Goal: Obtain resource: Download file/media

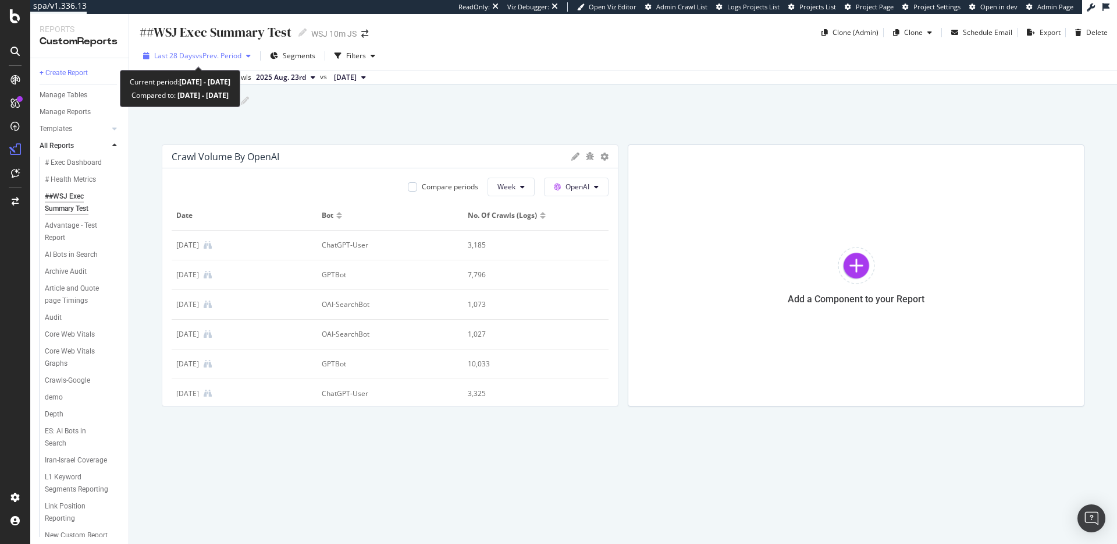
click at [210, 58] on span "vs Prev. Period" at bounding box center [219, 56] width 46 height 10
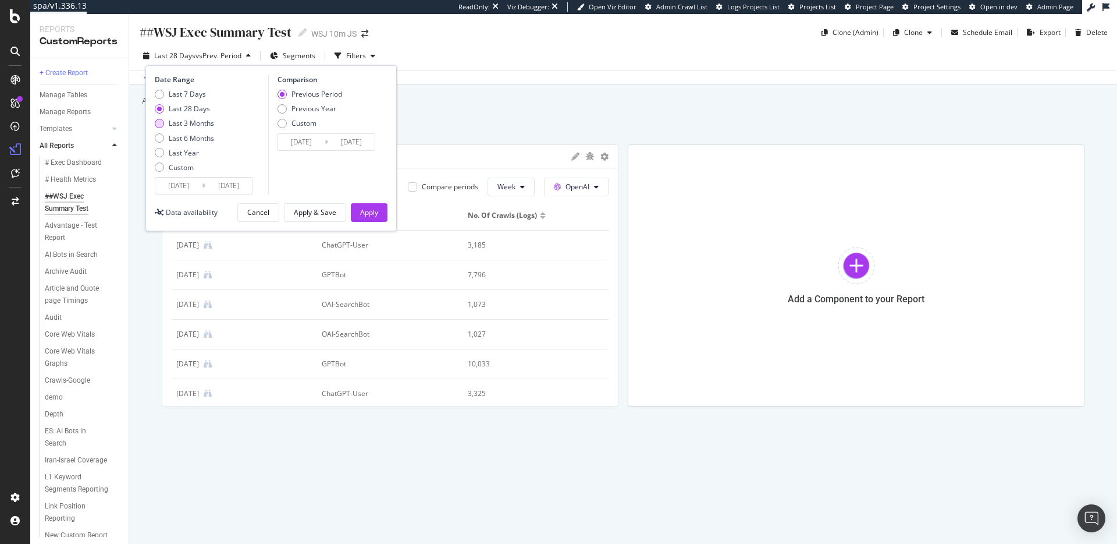
click at [203, 120] on div "Last 3 Months" at bounding box center [191, 123] width 45 height 10
type input "[DATE]"
click at [362, 211] on div "Apply" at bounding box center [369, 212] width 18 height 10
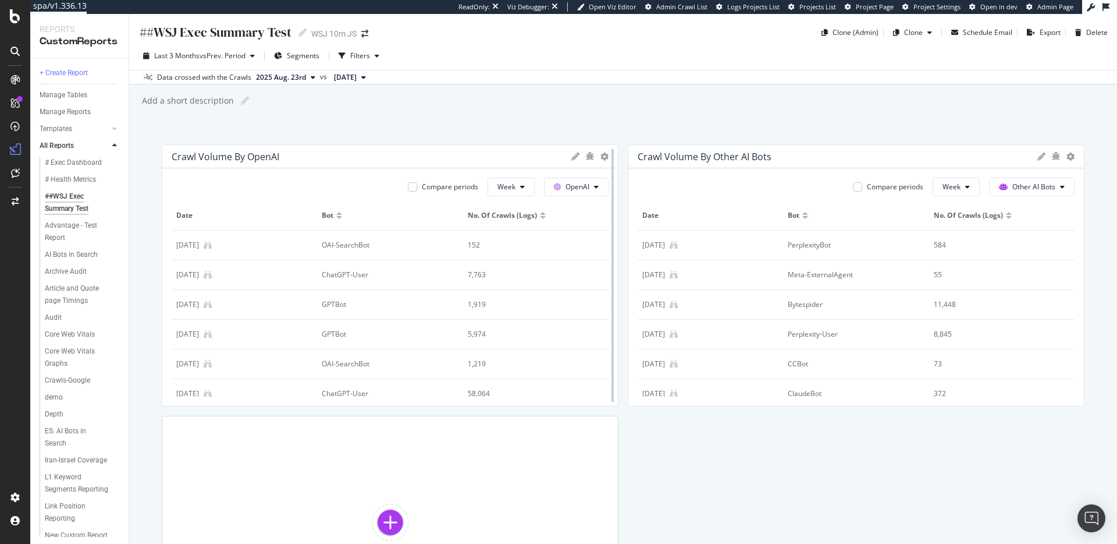
click at [607, 157] on div at bounding box center [613, 275] width 12 height 262
click at [607, 156] on div at bounding box center [613, 275] width 12 height 262
click at [601, 158] on icon at bounding box center [605, 156] width 8 height 8
click at [551, 100] on div "Add a short description Add a short description" at bounding box center [629, 100] width 976 height 17
click at [571, 156] on icon at bounding box center [575, 156] width 8 height 8
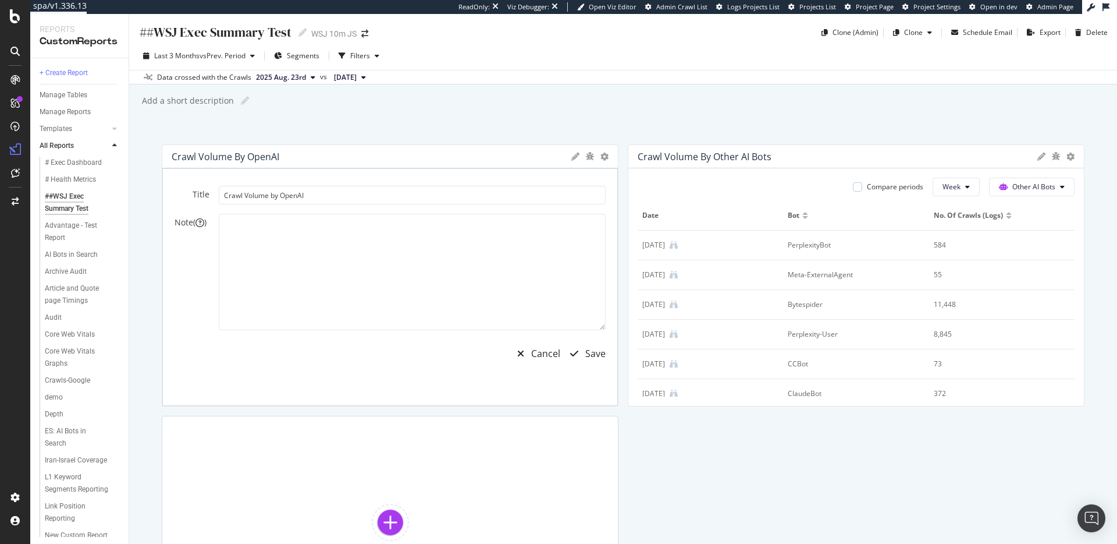
click at [569, 126] on div "##WSJ Exec Summary Test ##WSJ Exec Summary Test WSJ 10m JS Clone (Admin) Clone …" at bounding box center [623, 279] width 988 height 530
click at [532, 350] on div "Cancel" at bounding box center [545, 353] width 29 height 13
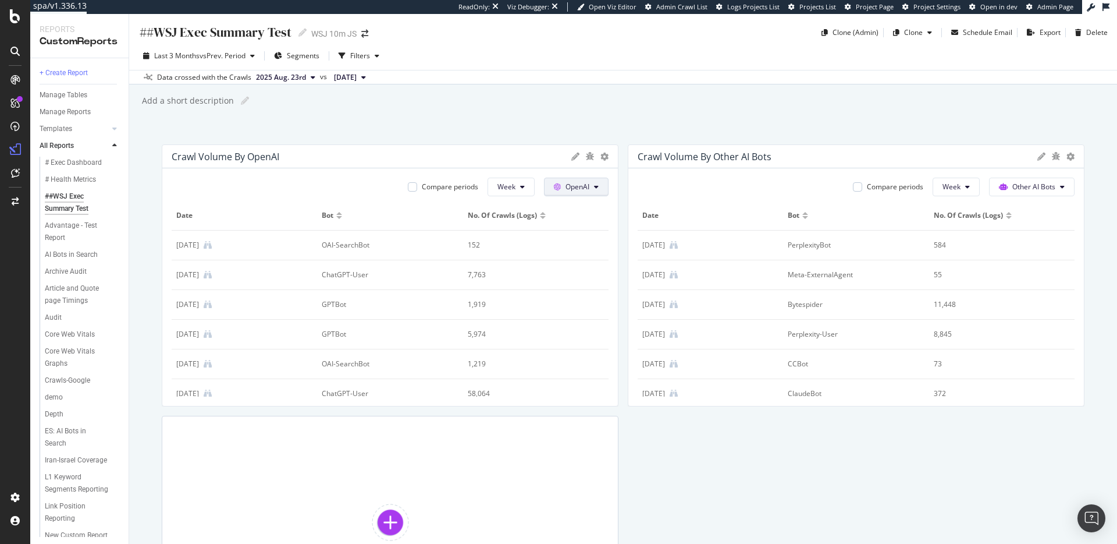
click at [548, 189] on button "OpenAI" at bounding box center [576, 186] width 65 height 19
click at [571, 275] on span "Other AI Bots" at bounding box center [589, 274] width 43 height 10
click at [601, 156] on icon at bounding box center [605, 156] width 8 height 8
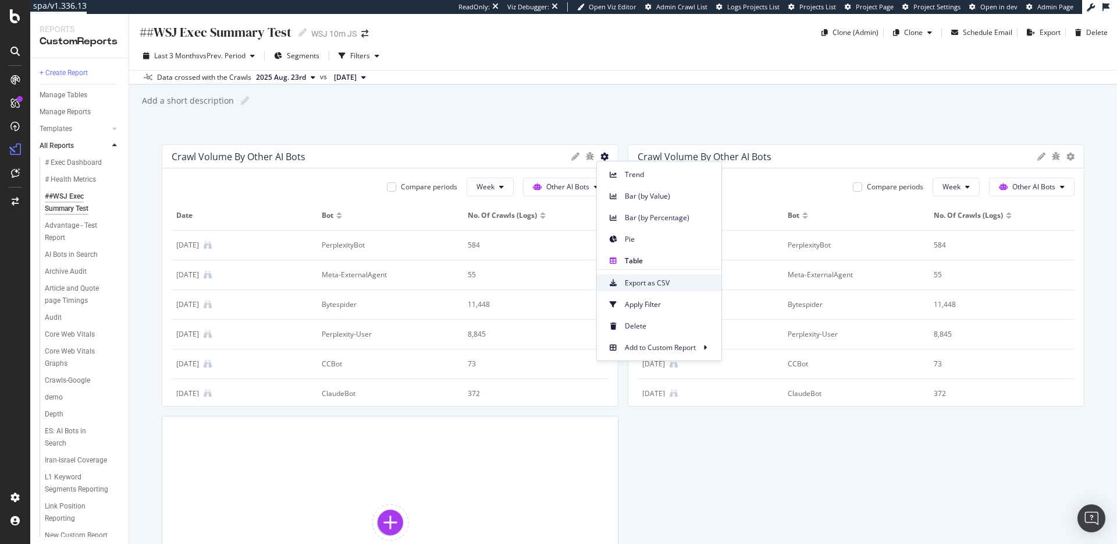
click at [651, 279] on span "Export as CSV" at bounding box center [668, 283] width 87 height 10
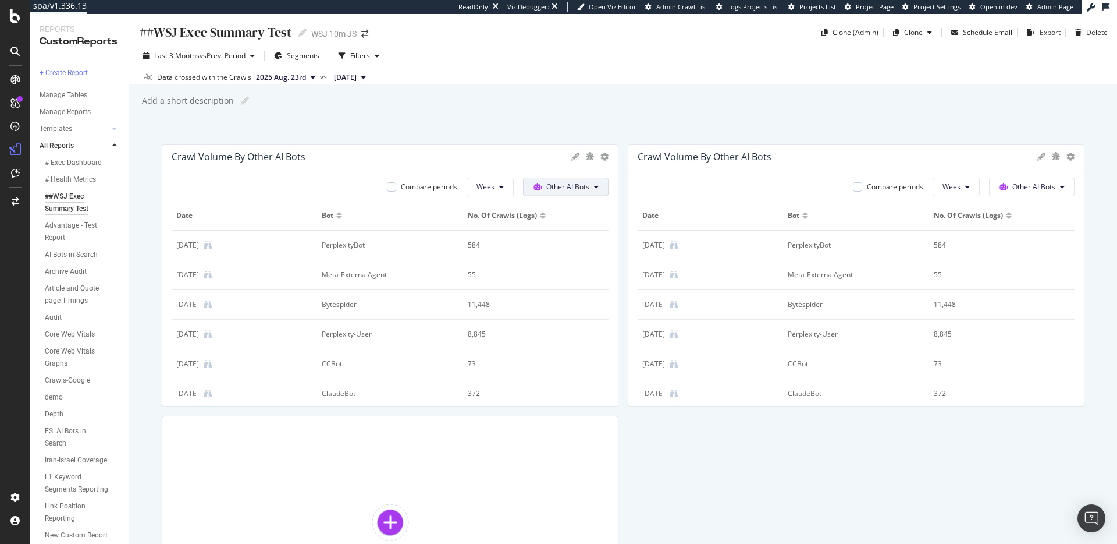
click at [570, 187] on span "Other AI Bots" at bounding box center [567, 187] width 43 height 10
click at [578, 250] on span "OpenAI" at bounding box center [569, 253] width 45 height 10
click at [607, 157] on div at bounding box center [613, 275] width 12 height 262
click at [601, 157] on icon at bounding box center [605, 156] width 8 height 8
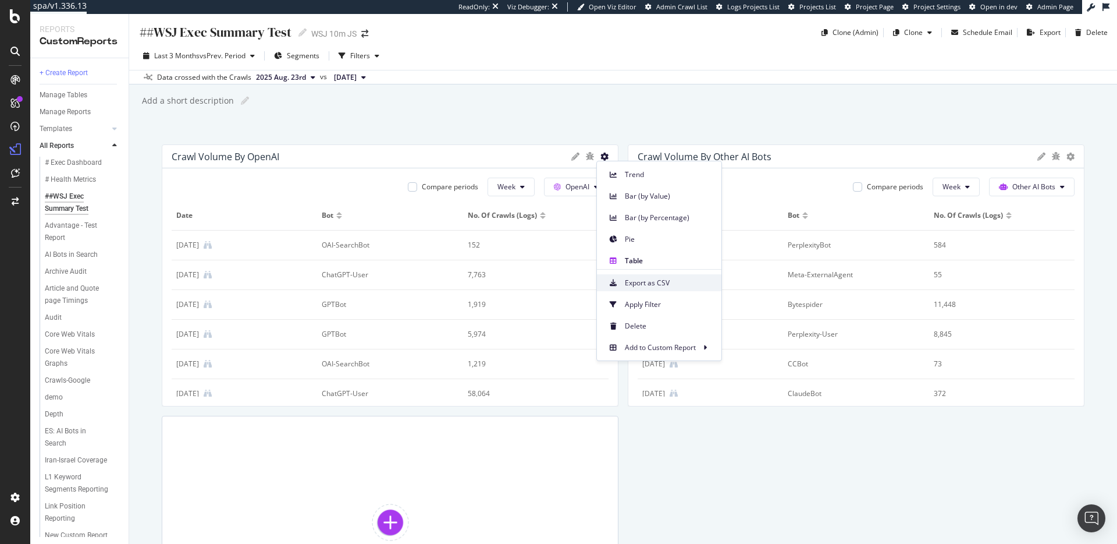
click at [658, 284] on span "Export as CSV" at bounding box center [668, 283] width 87 height 10
click at [570, 189] on span "OpenAI" at bounding box center [578, 187] width 24 height 10
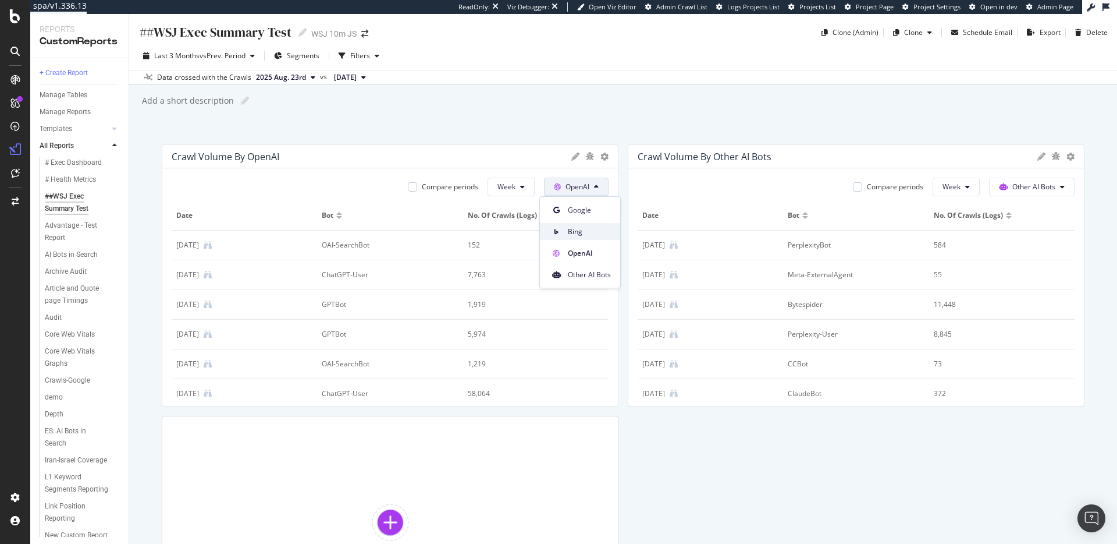
click at [574, 232] on span "Bing" at bounding box center [589, 231] width 43 height 10
click at [607, 157] on div at bounding box center [613, 275] width 12 height 262
click at [601, 157] on icon at bounding box center [605, 156] width 8 height 8
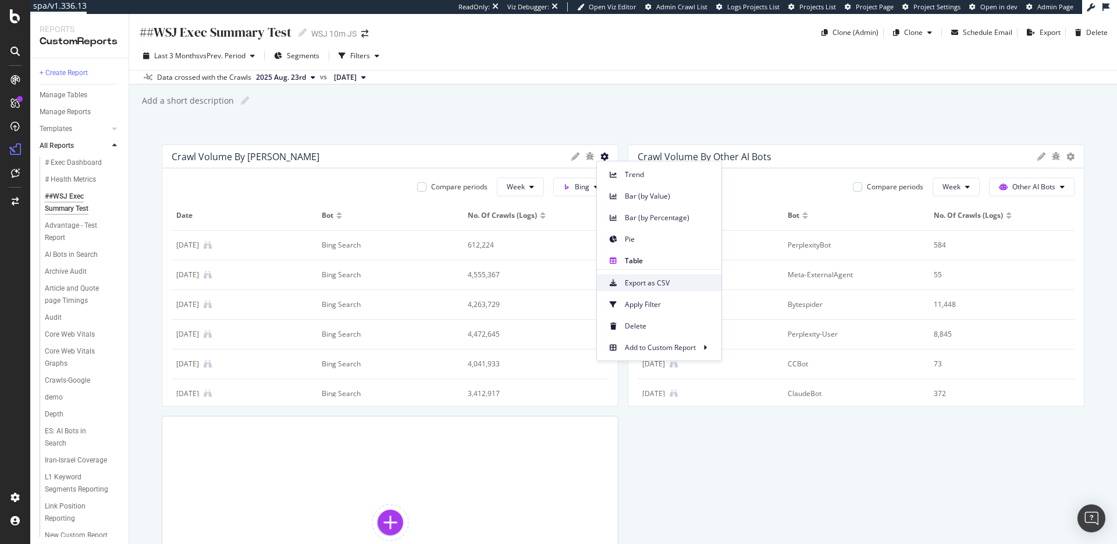
click at [642, 278] on span "Export as CSV" at bounding box center [668, 283] width 87 height 10
click at [568, 188] on span at bounding box center [569, 187] width 12 height 10
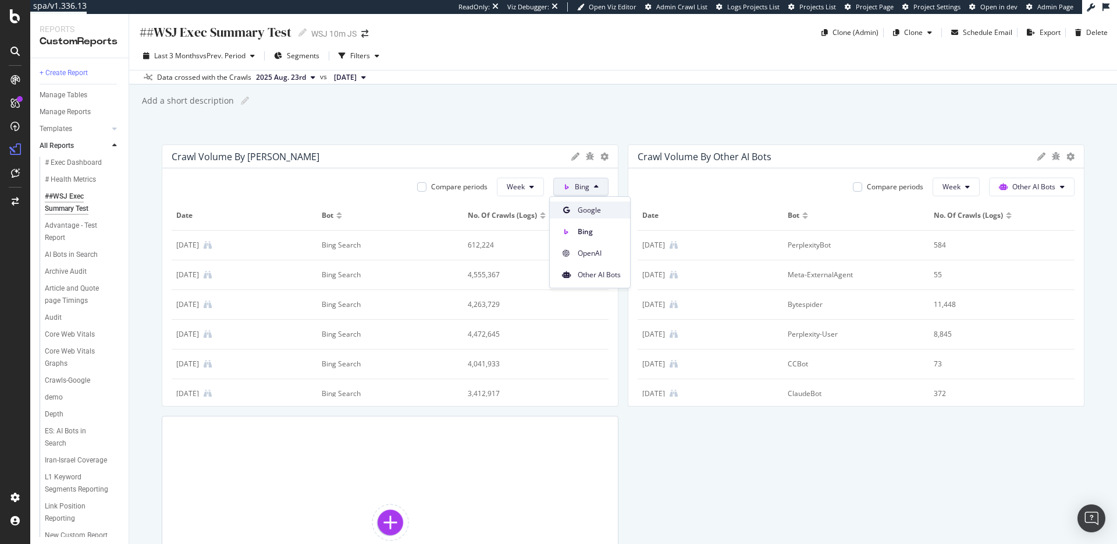
click at [577, 212] on div "Google" at bounding box center [590, 209] width 80 height 17
click at [601, 157] on icon at bounding box center [605, 156] width 8 height 8
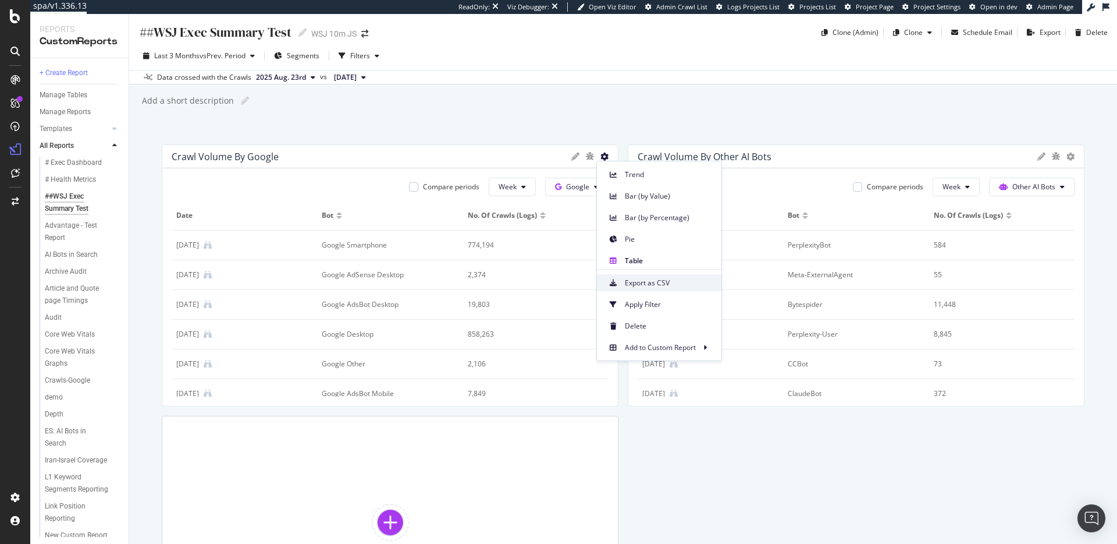
click at [643, 278] on span "Export as CSV" at bounding box center [668, 283] width 87 height 10
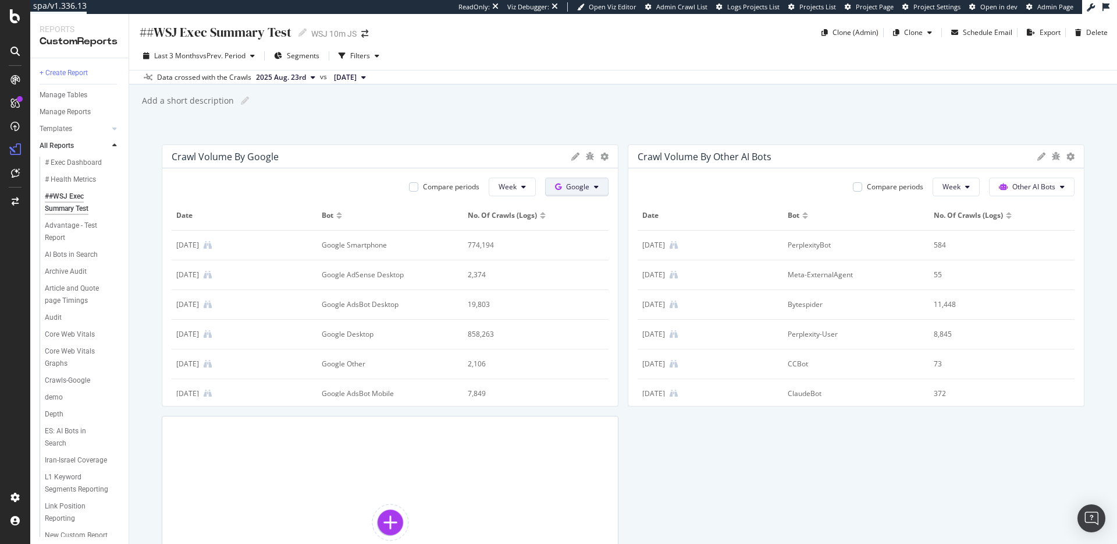
click at [582, 189] on span "Google" at bounding box center [577, 187] width 23 height 10
click at [525, 183] on button "Week" at bounding box center [512, 186] width 47 height 19
click at [591, 191] on button "Google" at bounding box center [576, 186] width 63 height 19
click at [504, 145] on div "Crawl Volume by Google" at bounding box center [390, 156] width 456 height 23
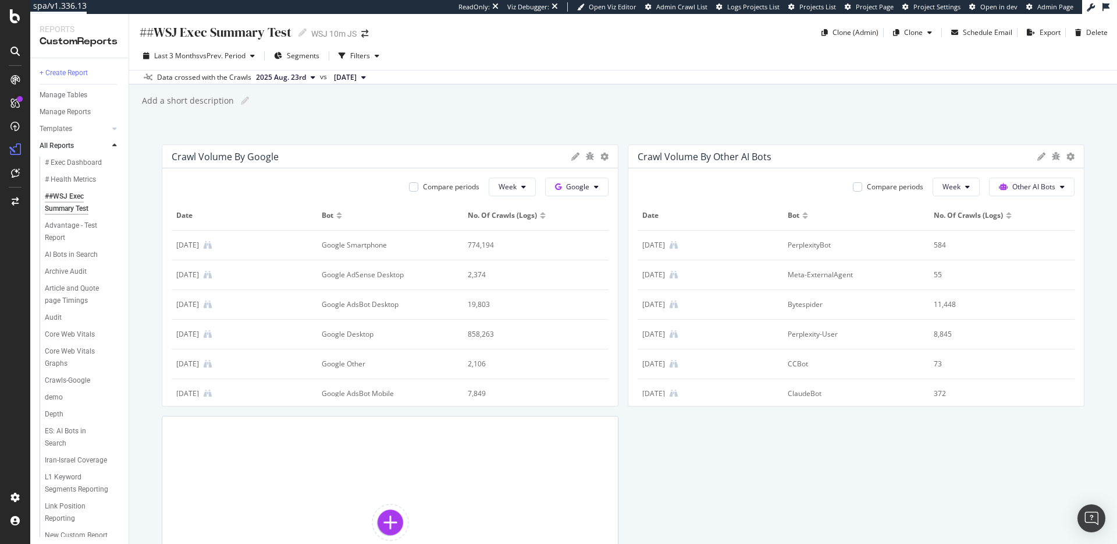
click at [914, 104] on div "Add a short description Add a short description" at bounding box center [629, 100] width 976 height 17
